Goal: Check status

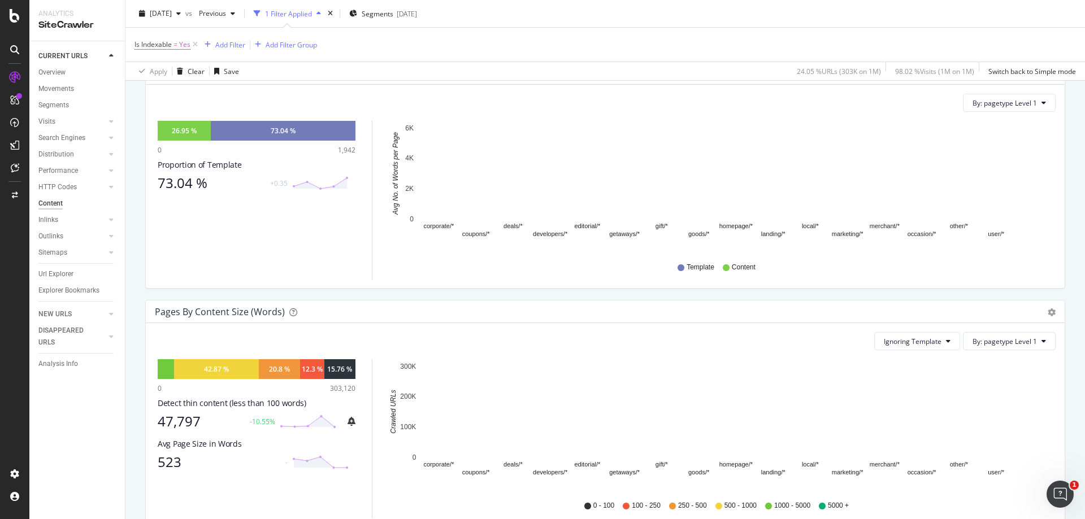
scroll to position [226, 0]
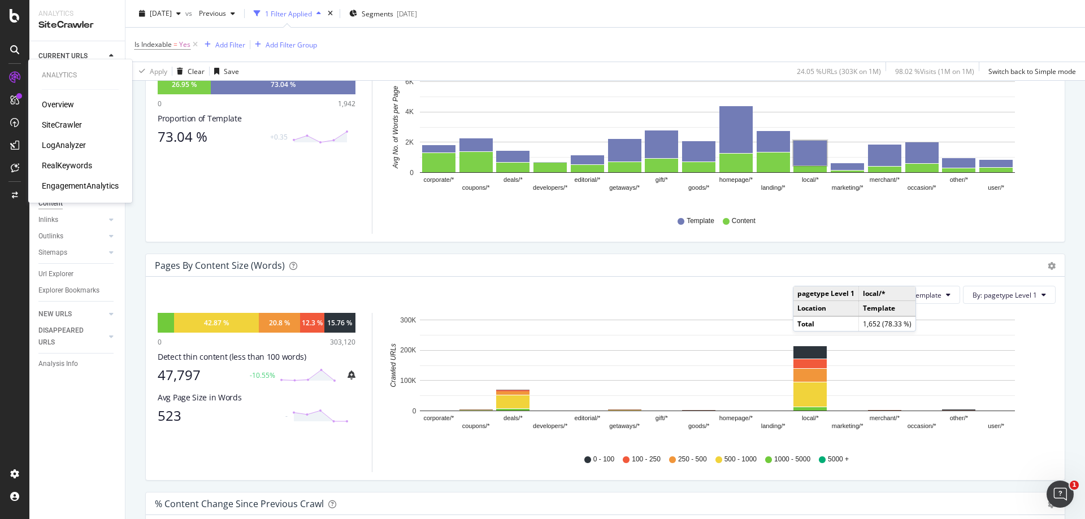
click at [76, 145] on div "LogAnalyzer" at bounding box center [64, 145] width 44 height 11
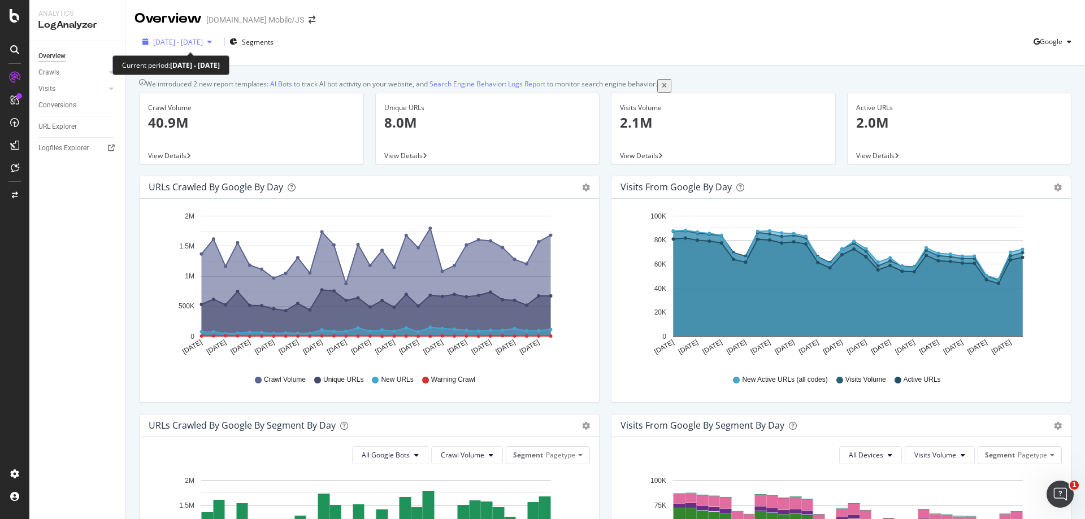
click at [203, 46] on span "[DATE] - [DATE]" at bounding box center [178, 42] width 50 height 10
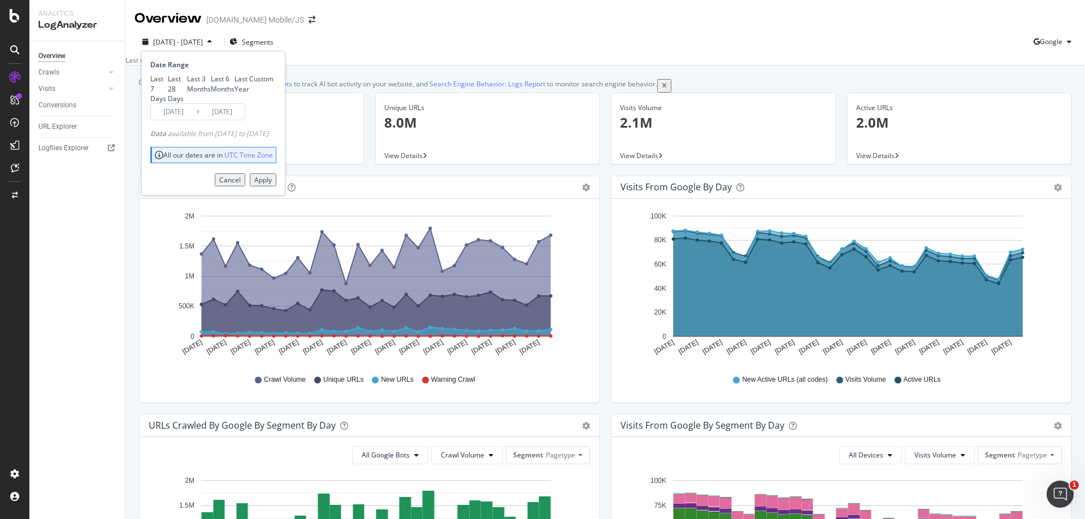
click at [189, 93] on div "Last 3 Months" at bounding box center [199, 83] width 24 height 19
type input "[DATE]"
click at [189, 93] on div "Last 3 Months" at bounding box center [199, 83] width 24 height 19
click at [272, 185] on div "Apply" at bounding box center [263, 180] width 18 height 10
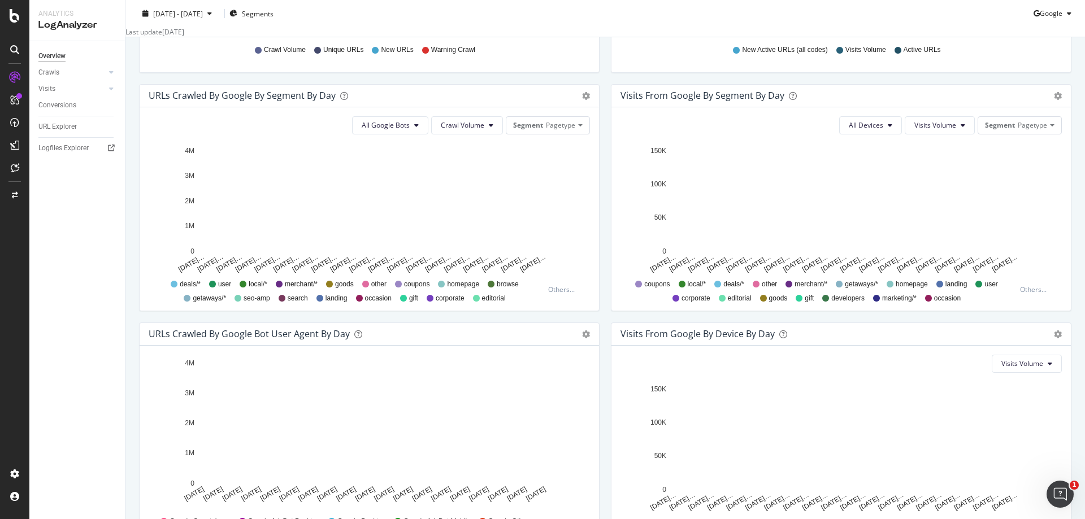
scroll to position [339, 0]
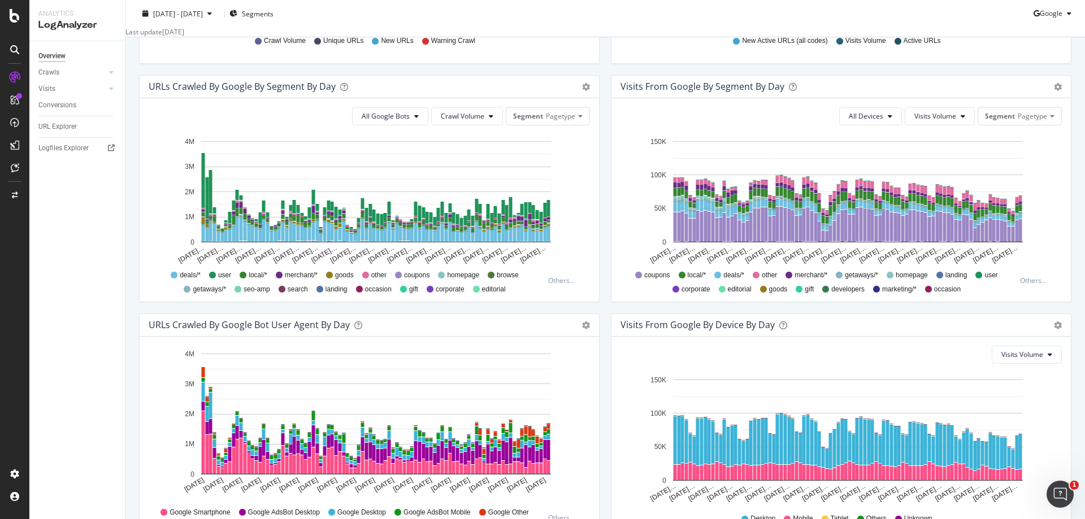
click at [654, 280] on span "coupons" at bounding box center [656, 276] width 25 height 10
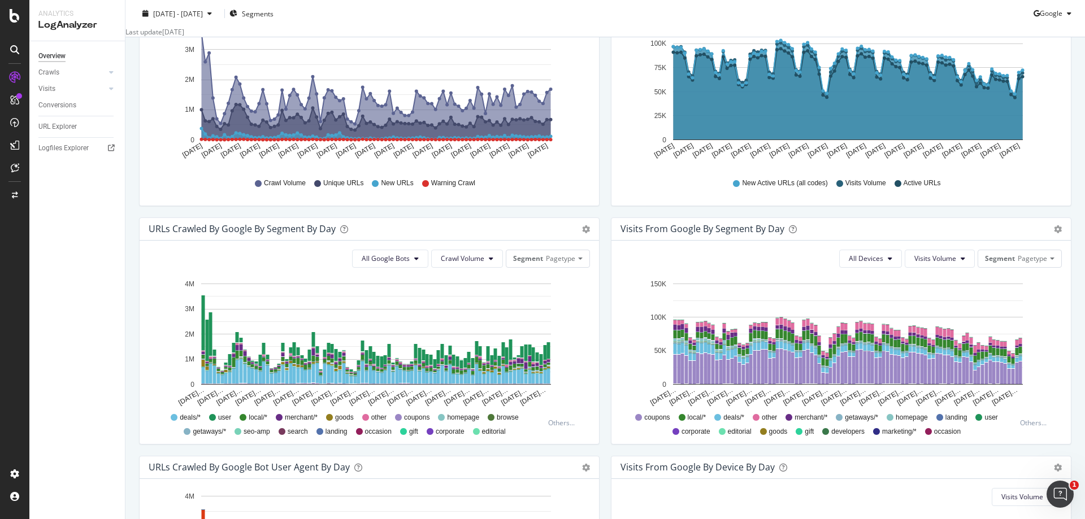
scroll to position [140, 0]
